Goal: Transaction & Acquisition: Purchase product/service

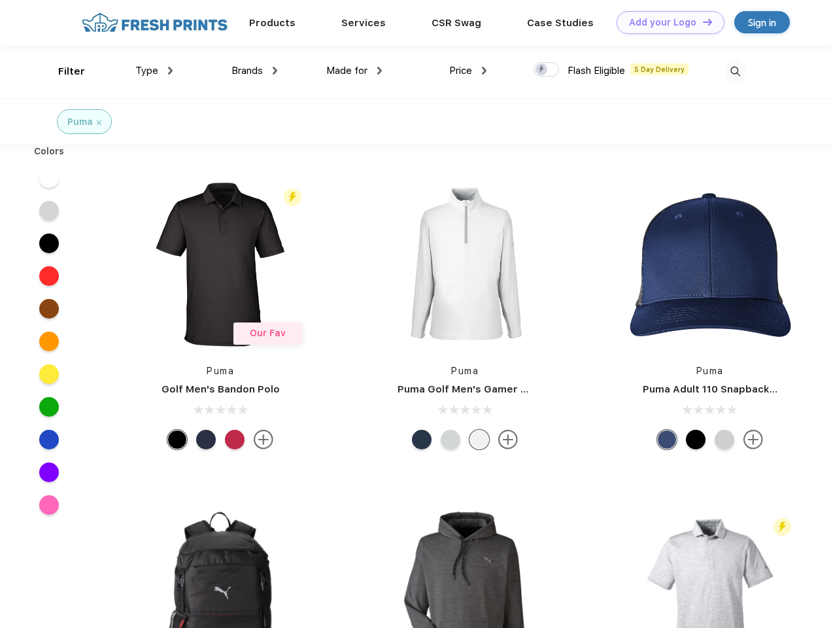
click at [666, 22] on link "Add your Logo Design Tool" at bounding box center [671, 22] width 108 height 23
click at [0, 0] on div "Design Tool" at bounding box center [0, 0] width 0 height 0
click at [702, 22] on link "Add your Logo Design Tool" at bounding box center [671, 22] width 108 height 23
click at [63, 71] on div "Filter" at bounding box center [71, 71] width 27 height 15
click at [154, 71] on span "Type" at bounding box center [146, 71] width 23 height 12
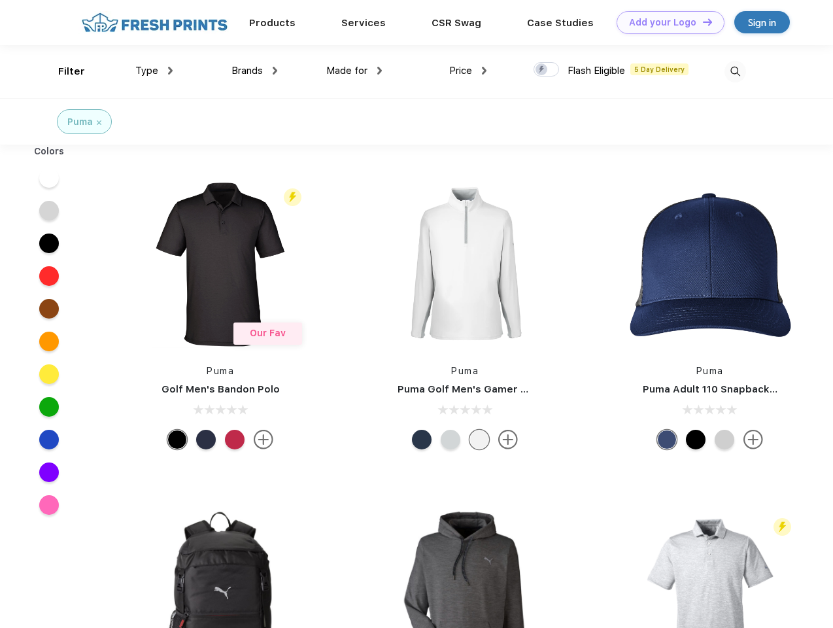
click at [254, 71] on span "Brands" at bounding box center [247, 71] width 31 height 12
click at [355, 71] on span "Made for" at bounding box center [346, 71] width 41 height 12
click at [468, 71] on span "Price" at bounding box center [460, 71] width 23 height 12
click at [547, 70] on div at bounding box center [547, 69] width 26 height 14
click at [542, 70] on input "checkbox" at bounding box center [538, 65] width 9 height 9
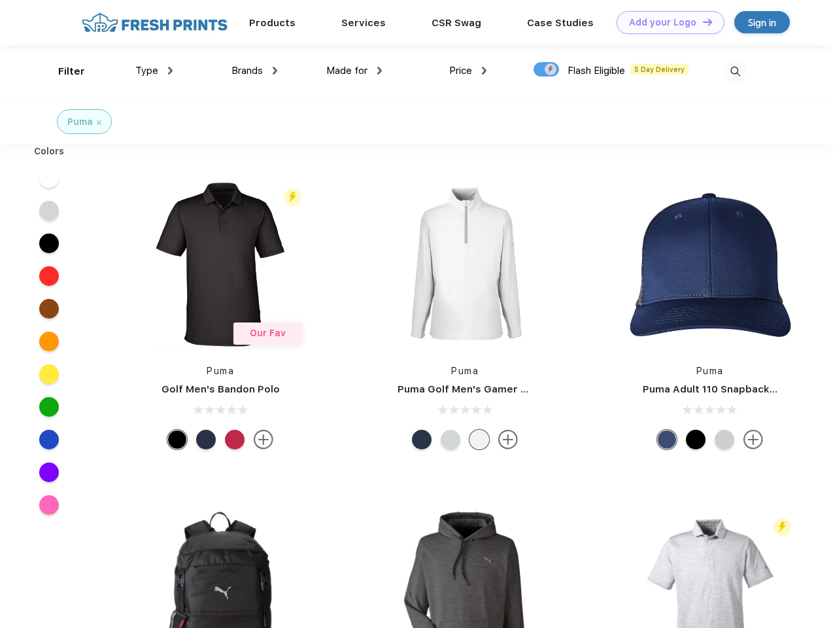
click at [735, 71] on img at bounding box center [736, 72] width 22 height 22
